Goal: Find contact information: Find contact information

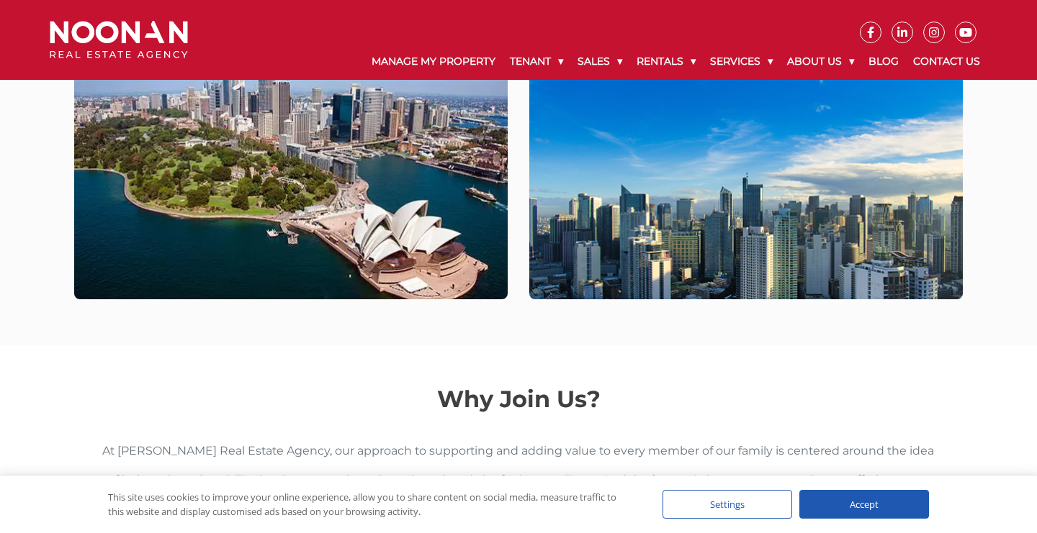
scroll to position [377, 0]
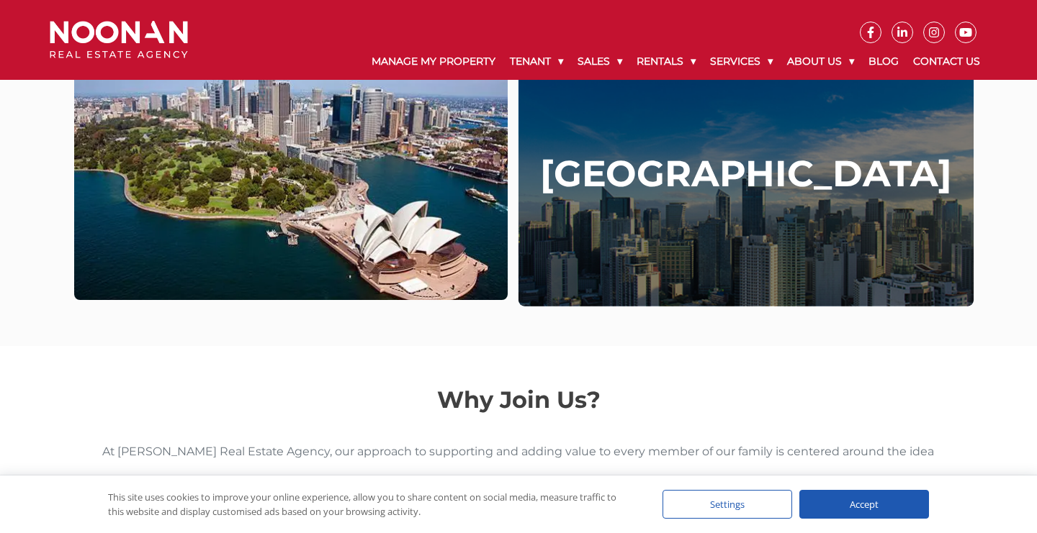
click at [688, 188] on h4 "[GEOGRAPHIC_DATA]" at bounding box center [746, 174] width 412 height 43
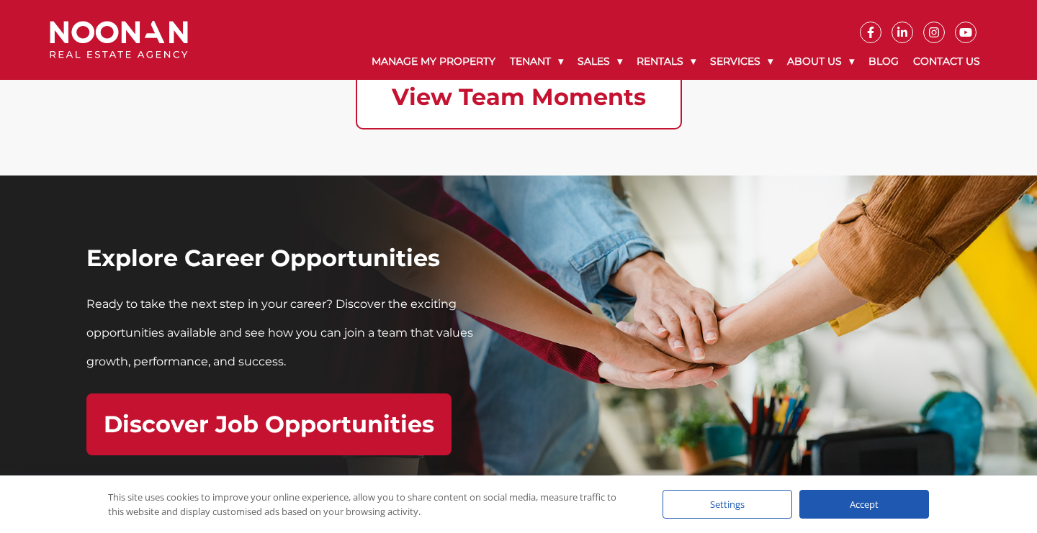
scroll to position [4170, 0]
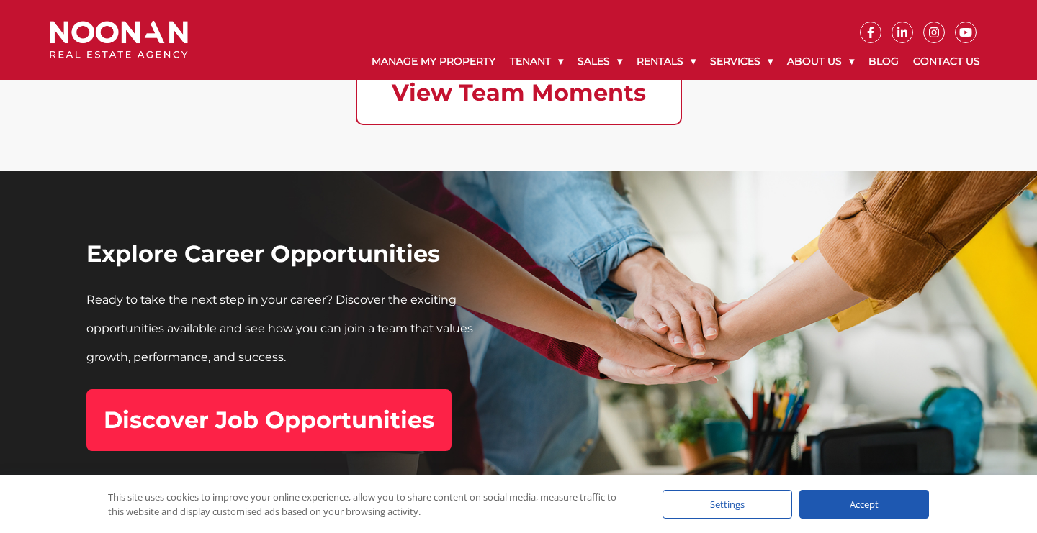
click at [334, 435] on link "Discover Job Opportunities" at bounding box center [268, 420] width 365 height 62
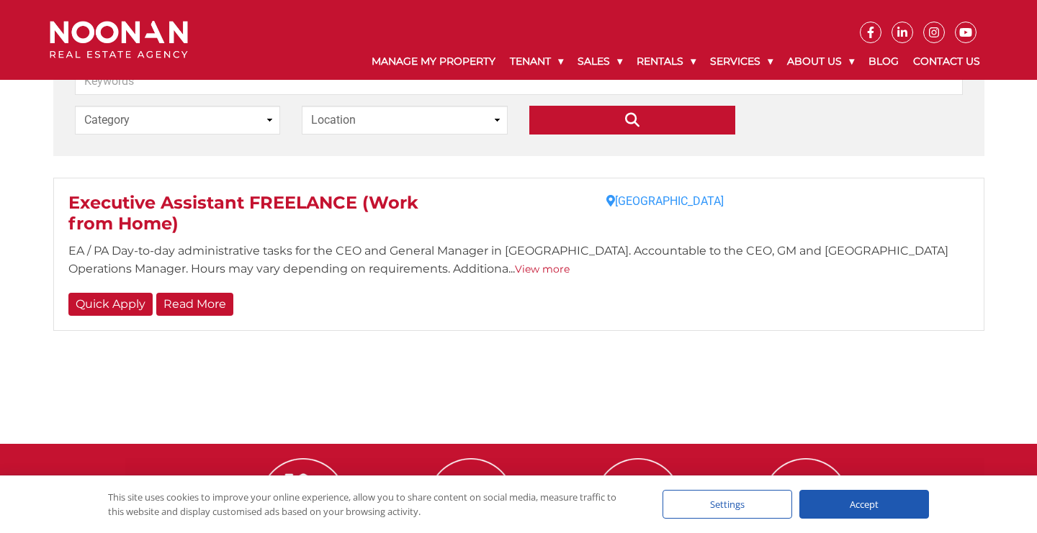
scroll to position [323, 0]
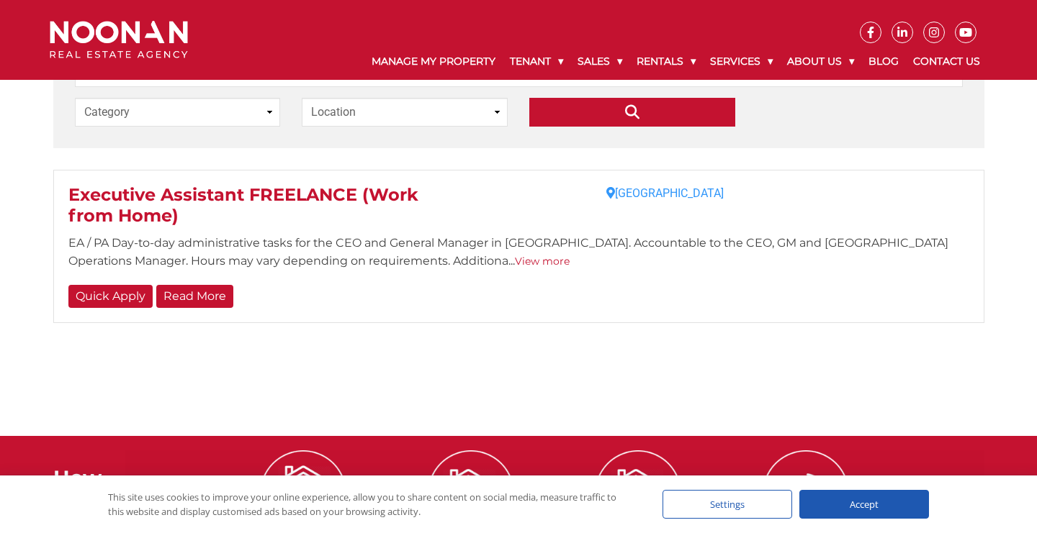
click at [515, 264] on link "View more" at bounding box center [542, 261] width 55 height 13
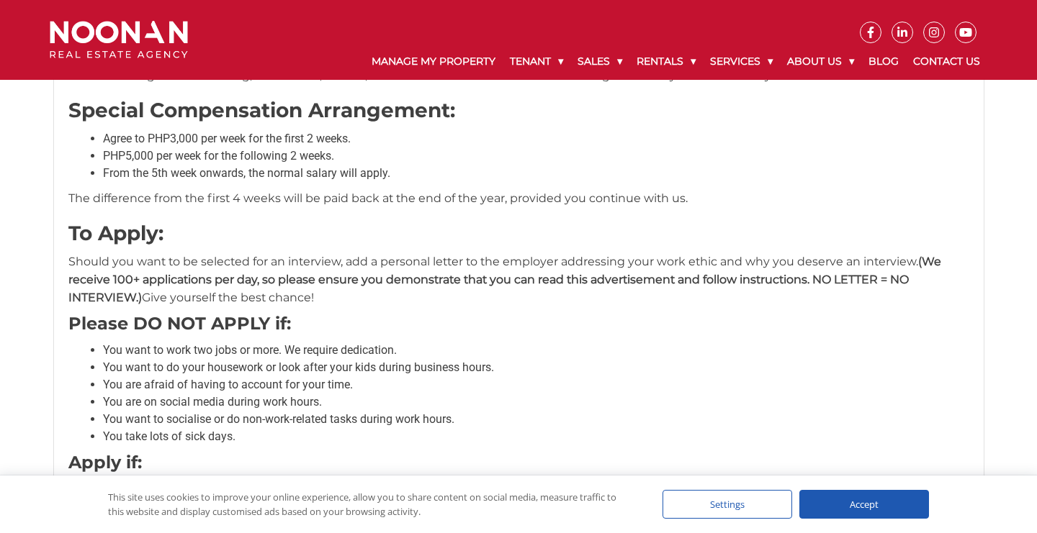
scroll to position [765, 0]
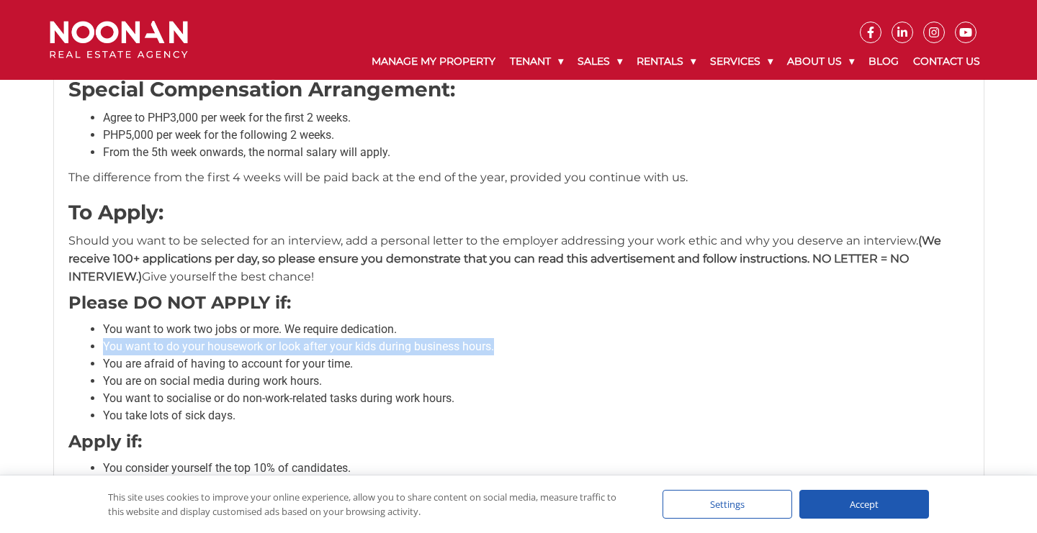
drag, startPoint x: 520, startPoint y: 350, endPoint x: 77, endPoint y: 348, distance: 443.5
click at [77, 348] on div "EA / PA Day-to-day administrative tasks for the CEO and General Manager in Aust…" at bounding box center [518, 436] width 901 height 1259
click at [376, 369] on li "You are afraid of having to account for your time." at bounding box center [536, 364] width 866 height 17
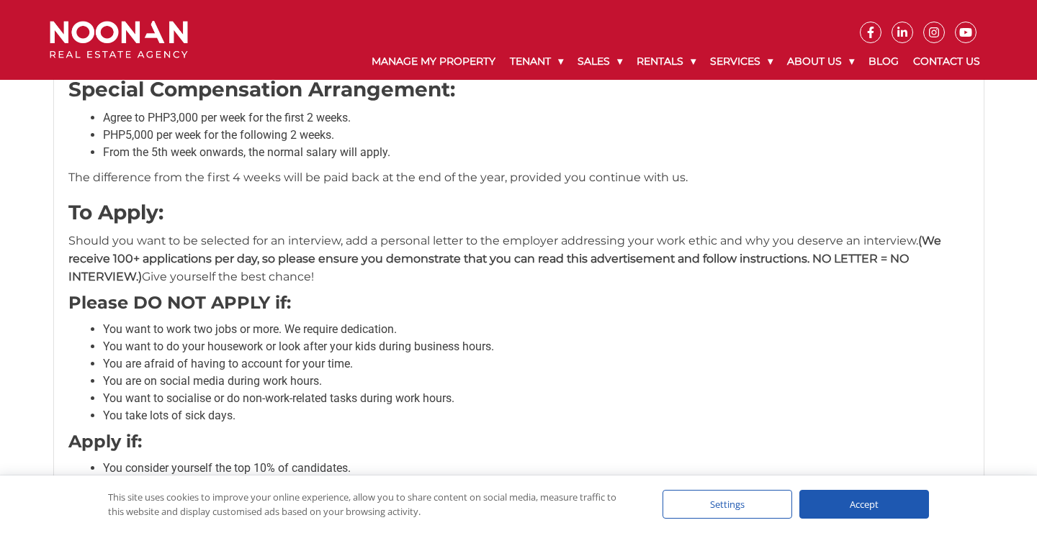
click at [365, 382] on li "You are on social media during work hours." at bounding box center [536, 381] width 866 height 17
click at [490, 400] on li "You want to socialise or do non-work-related tasks during work hours." at bounding box center [536, 398] width 866 height 17
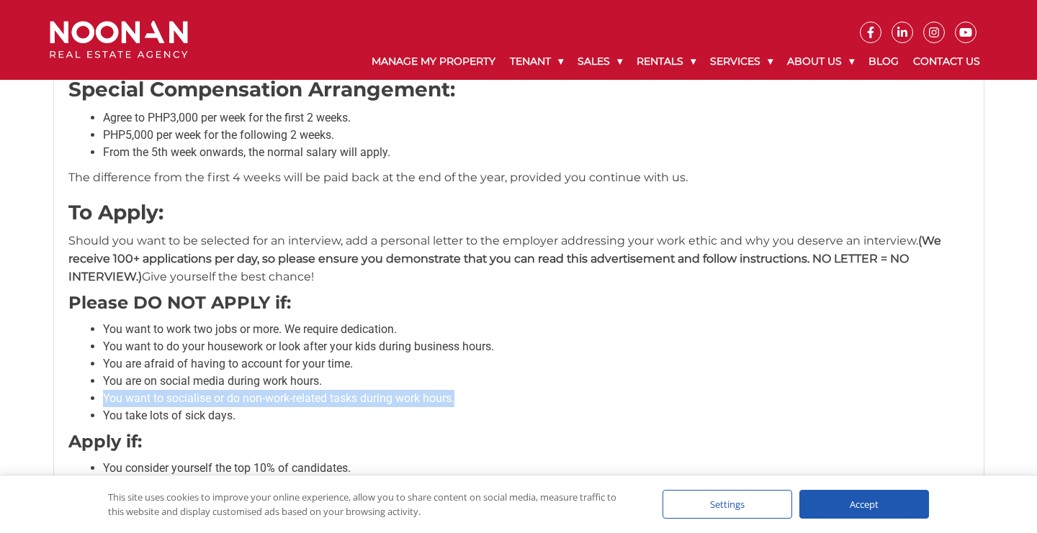
drag, startPoint x: 490, startPoint y: 400, endPoint x: 75, endPoint y: 397, distance: 414.7
click at [75, 397] on div "EA / PA Day-to-day administrative tasks for the CEO and General Manager in Aust…" at bounding box center [518, 436] width 901 height 1259
click at [544, 343] on li "You want to do your housework or look after your kids during business hours." at bounding box center [536, 346] width 866 height 17
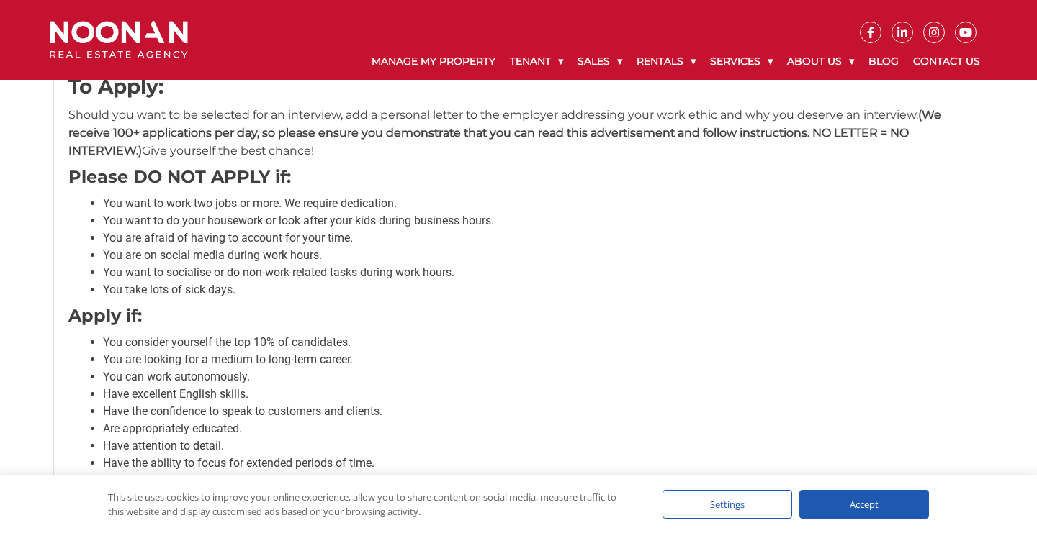
scroll to position [744, 0]
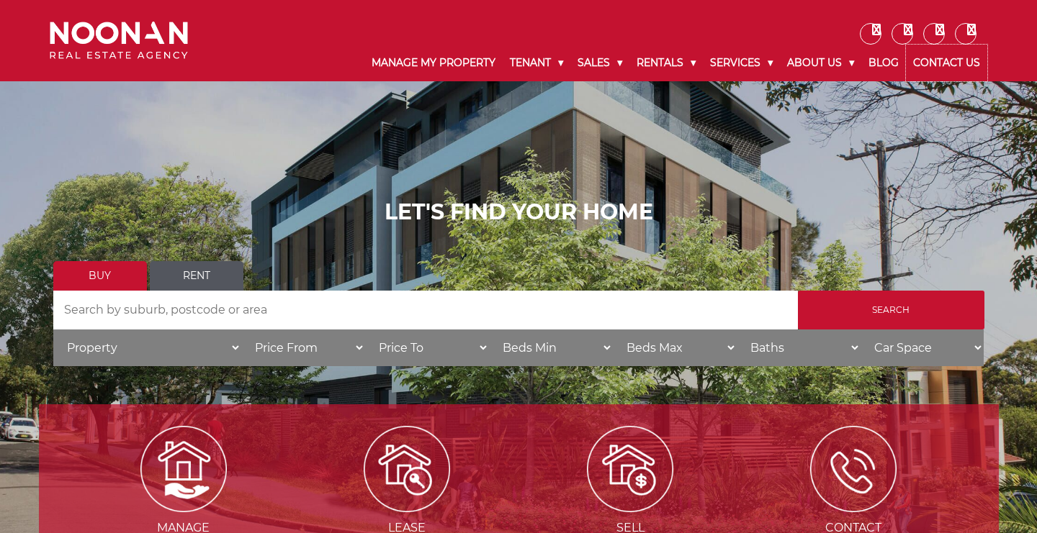
click at [928, 63] on link "Contact Us" at bounding box center [946, 63] width 81 height 37
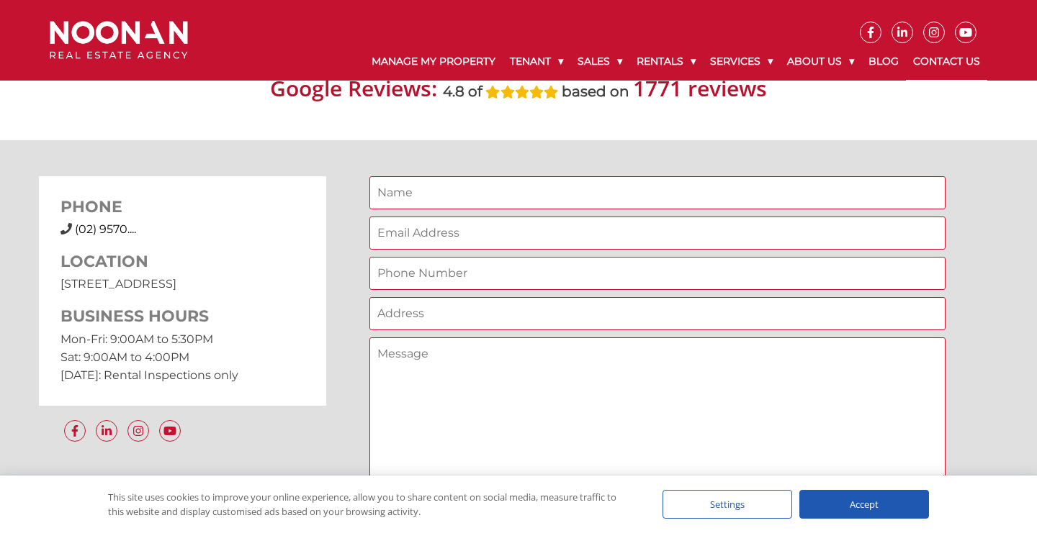
scroll to position [1073, 0]
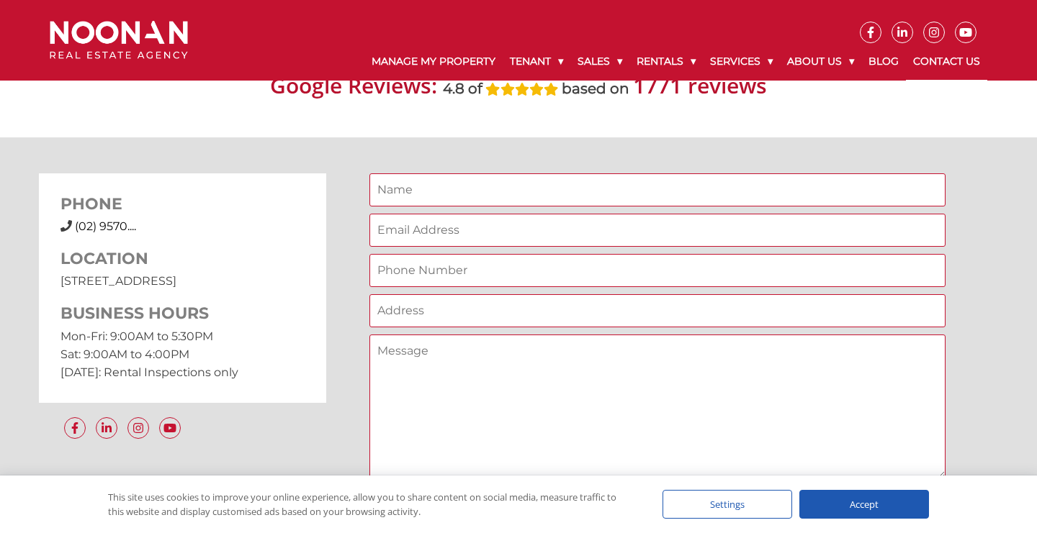
drag, startPoint x: 261, startPoint y: 282, endPoint x: 52, endPoint y: 274, distance: 209.7
click at [52, 274] on div "PHONE [PHONE_NUMBER] (02) 9570.... LOCATION [STREET_ADDRESS] BUSINESS HOURS Mon…" at bounding box center [183, 287] width 288 height 229
copy p "[STREET_ADDRESS]"
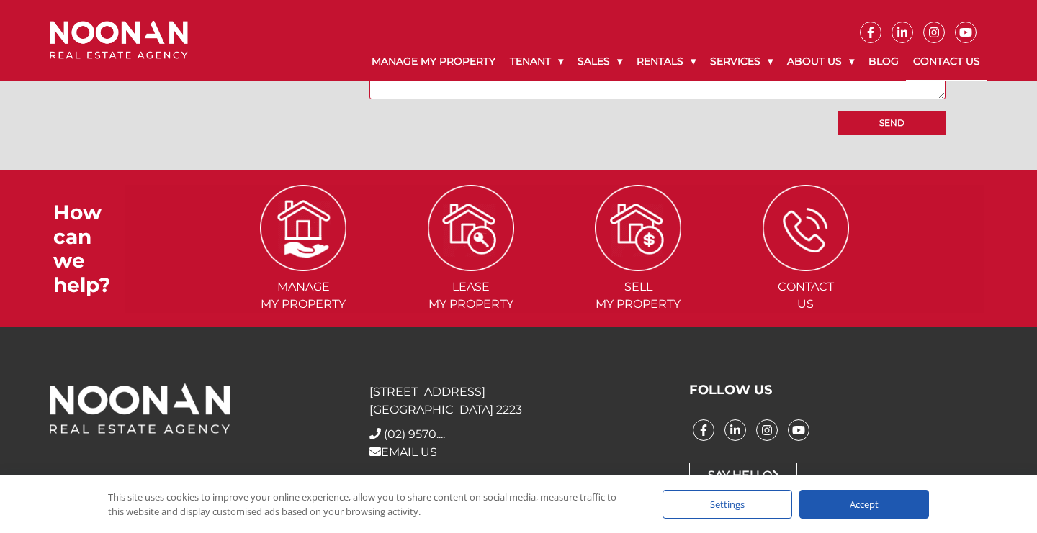
scroll to position [1463, 0]
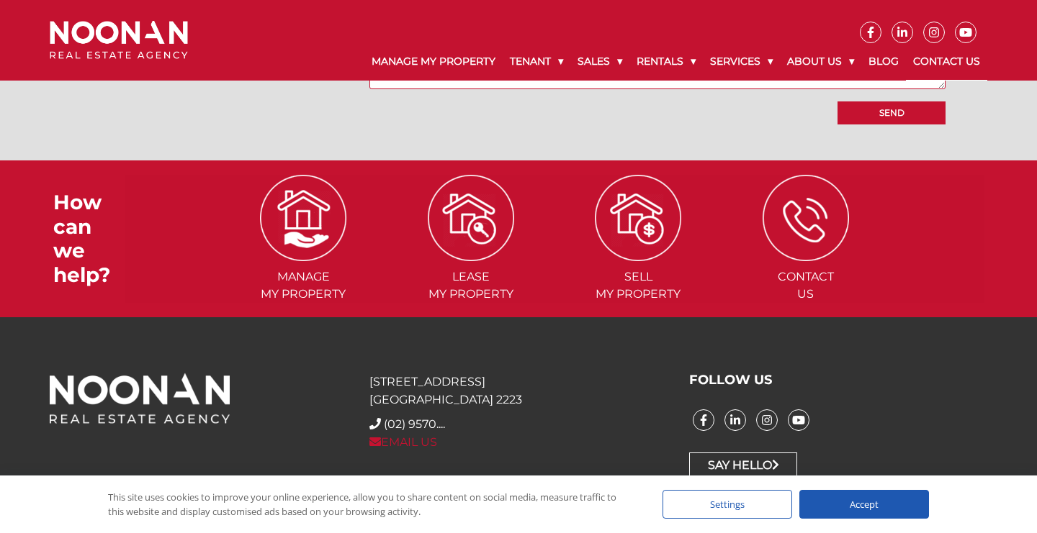
click at [436, 442] on link "EMAIL US" at bounding box center [403, 443] width 68 height 14
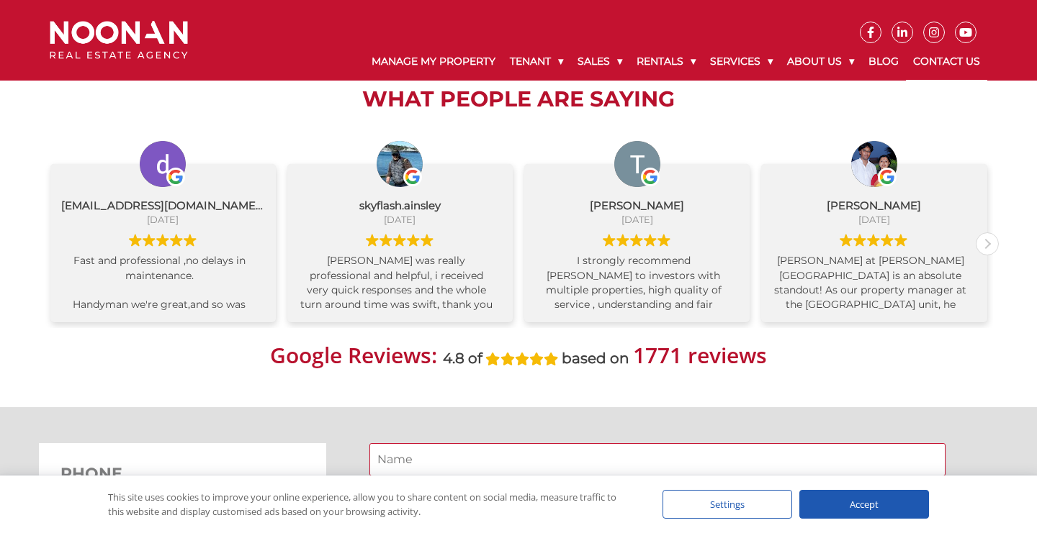
scroll to position [803, 0]
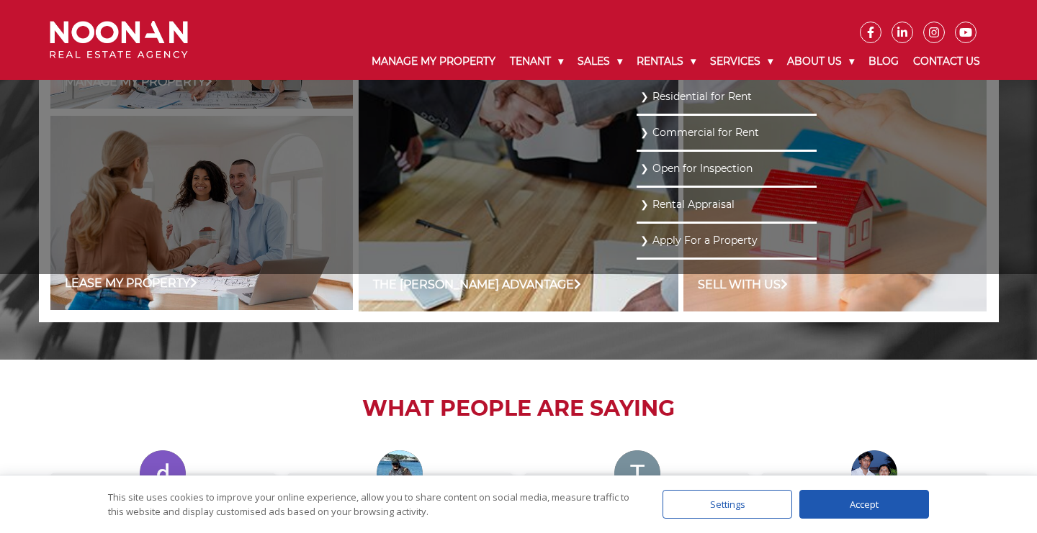
scroll to position [1205, 0]
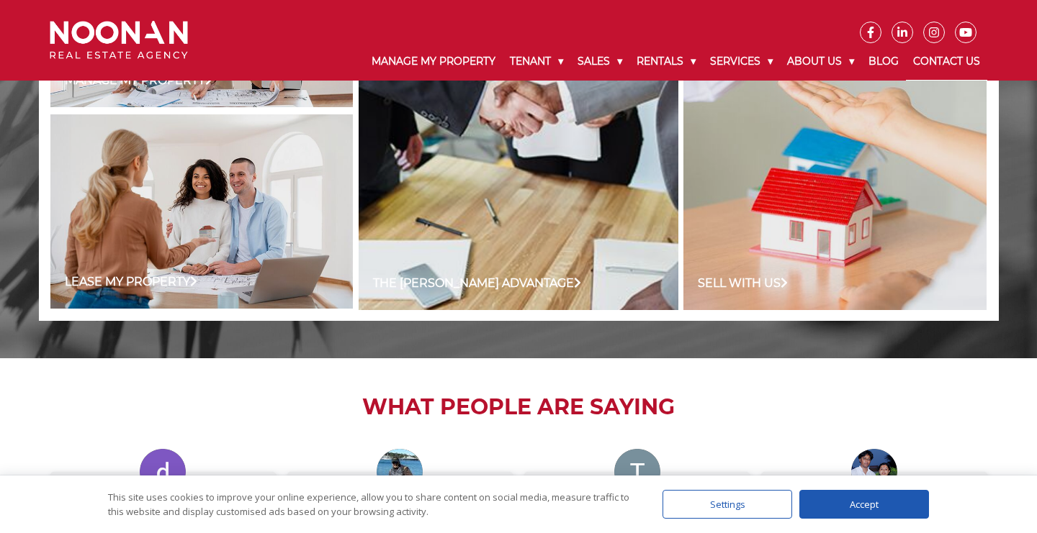
click at [978, 63] on link "Contact Us" at bounding box center [946, 61] width 81 height 37
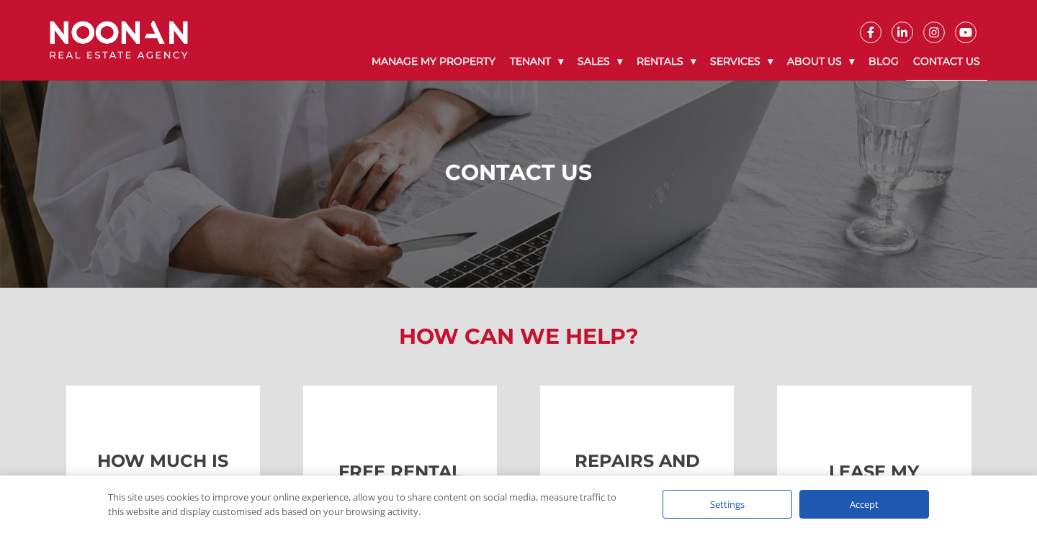
click at [903, 27] on icon at bounding box center [902, 33] width 20 height 12
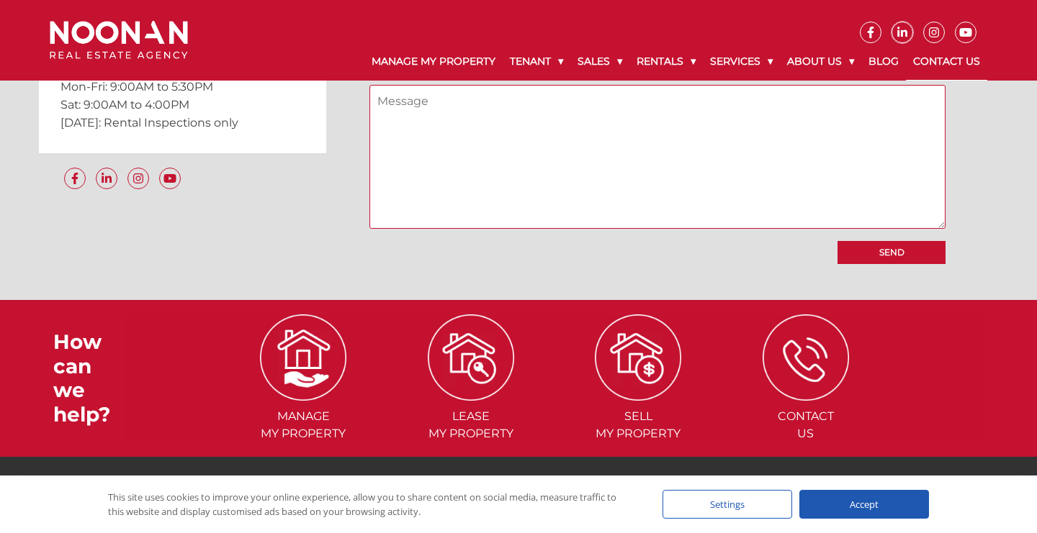
scroll to position [1463, 0]
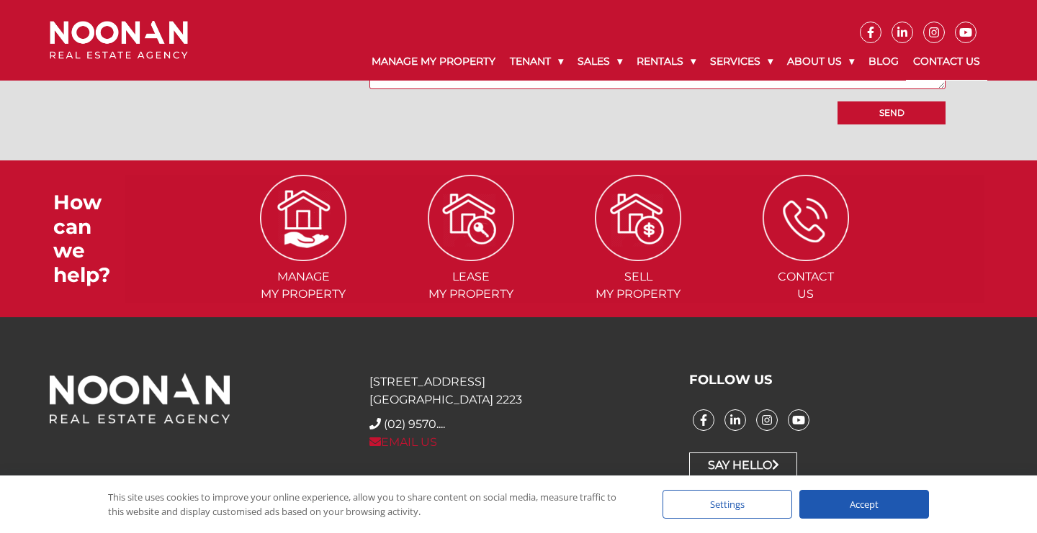
click at [402, 438] on link "EMAIL US" at bounding box center [403, 443] width 68 height 14
